Goal: Information Seeking & Learning: Learn about a topic

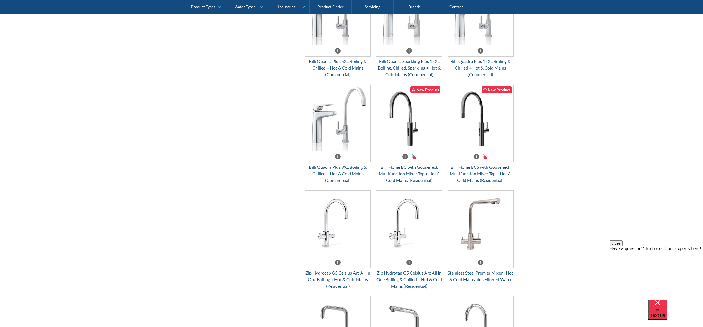
scroll to position [306, 0]
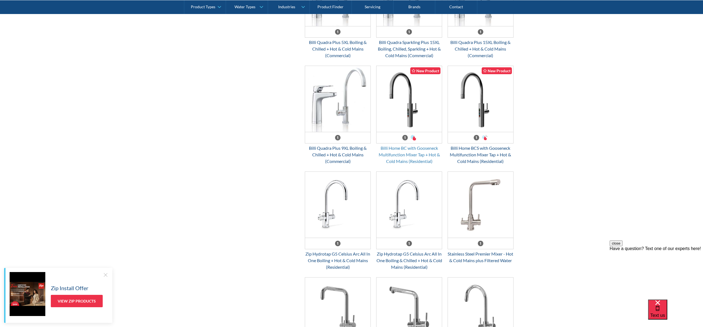
click at [413, 156] on div "Billi Home BC with Gooseneck Multifunction Mixer Tap + Hot & Cold Mains (Reside…" at bounding box center [409, 155] width 66 height 20
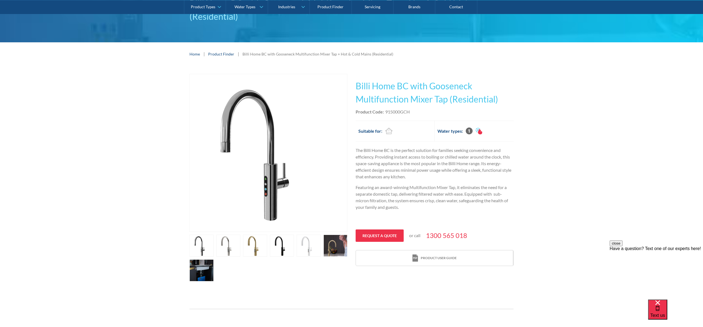
scroll to position [65, 0]
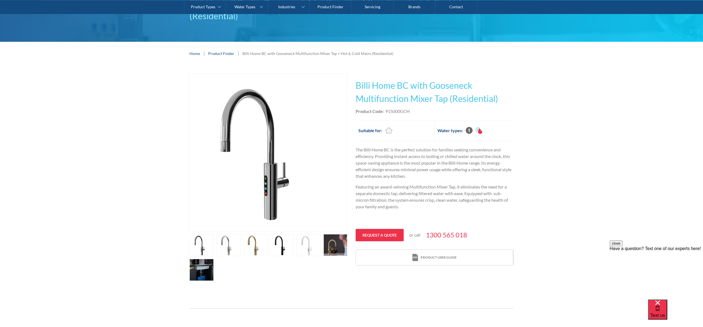
click at [214, 248] on link "open lightbox" at bounding box center [201, 245] width 24 height 22
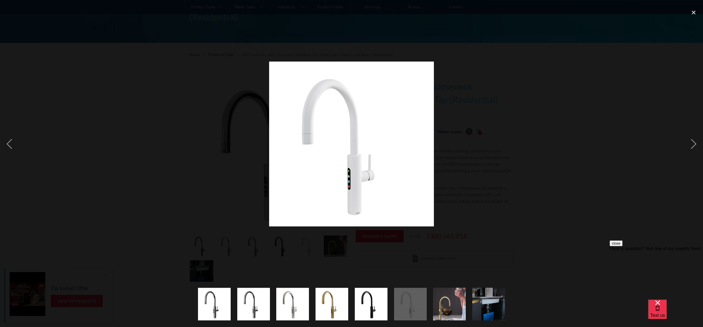
click at [585, 74] on div at bounding box center [351, 144] width 703 height 275
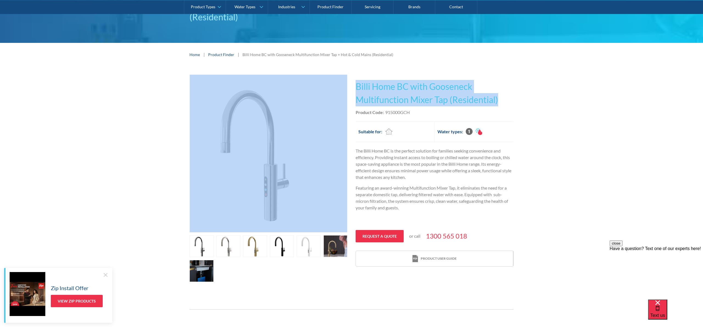
drag, startPoint x: 450, startPoint y: 102, endPoint x: 343, endPoint y: 85, distance: 108.1
click at [340, 84] on div "Play video Fits Most Brands Best Seller No items found. This tap design is incl…" at bounding box center [351, 178] width 703 height 224
copy div "Fits Most Brands Best Seller No items found. This tap design is included in our…"
drag, startPoint x: 435, startPoint y: 114, endPoint x: 348, endPoint y: 84, distance: 92.7
click at [348, 84] on div "Play video Fits Most Brands Best Seller No items found. This tap design is incl…" at bounding box center [351, 177] width 324 height 207
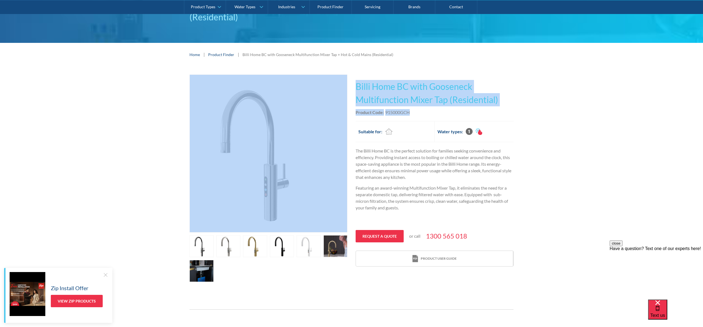
copy div "Fits Most Brands Best Seller No items found. This tap design is included in our…"
click at [407, 107] on div "This tap design is included in our standard range tap options when you purchase…" at bounding box center [435, 170] width 158 height 192
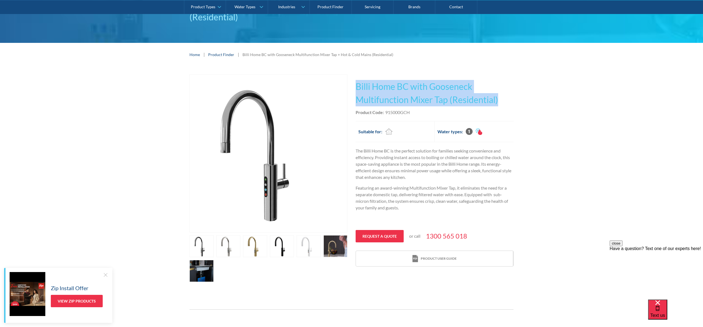
drag, startPoint x: 495, startPoint y: 100, endPoint x: 356, endPoint y: 84, distance: 140.1
click at [356, 84] on h1 "Billi Home BC with Gooseneck Multifunction Mixer Tap (Residential)" at bounding box center [435, 93] width 158 height 26
copy h1 "Billi Home BC with Gooseneck Multifunction Mixer Tap (Residential)"
